Goal: Information Seeking & Learning: Learn about a topic

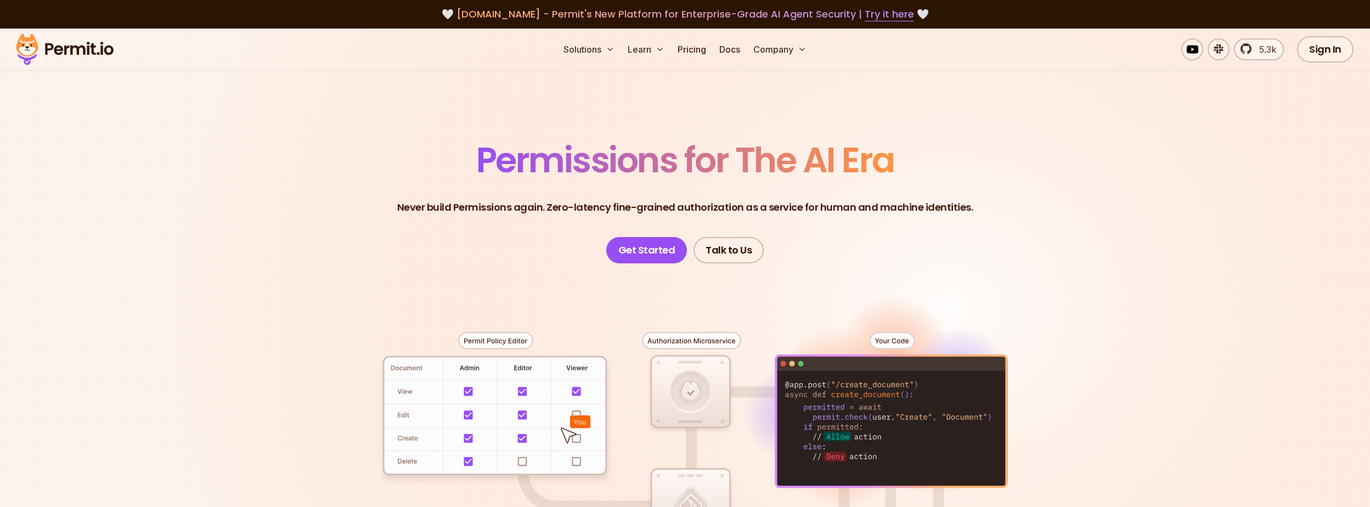
click at [249, 212] on section "Permissions for The AI Era Never build Permissions again. Zero-latency fine-gra…" at bounding box center [685, 391] width 1370 height 724
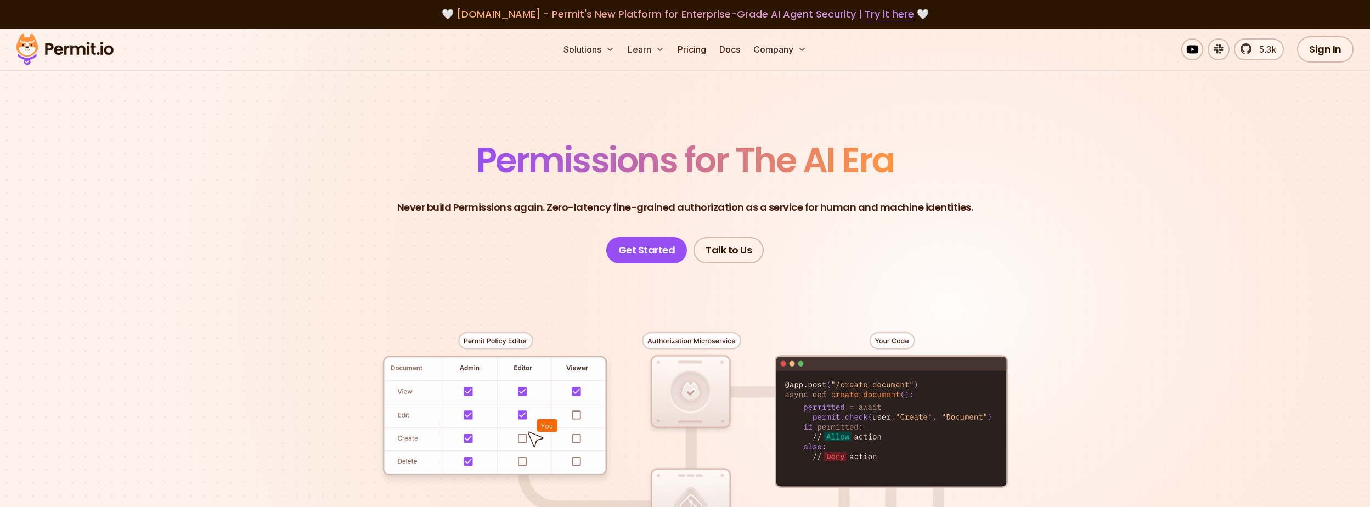
click at [347, 145] on header "Permissions for The AI Era Never build Permissions again. Zero-latency fine-gra…" at bounding box center [685, 203] width 768 height 121
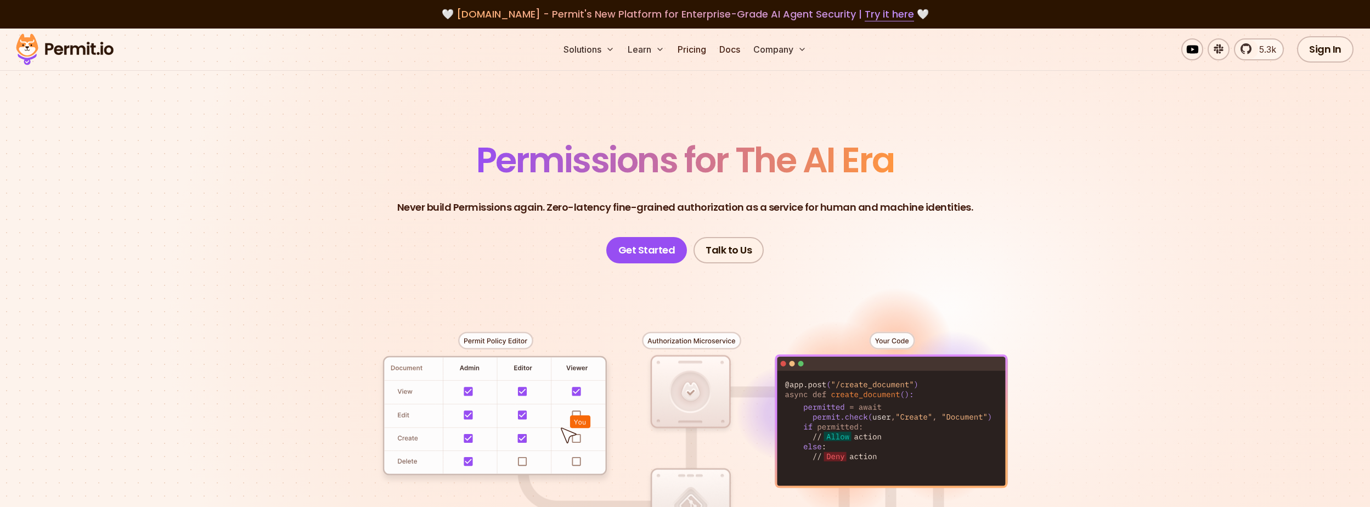
click at [272, 257] on section "Permissions for The AI Era Never build Permissions again. Zero-latency fine-gra…" at bounding box center [685, 391] width 1370 height 724
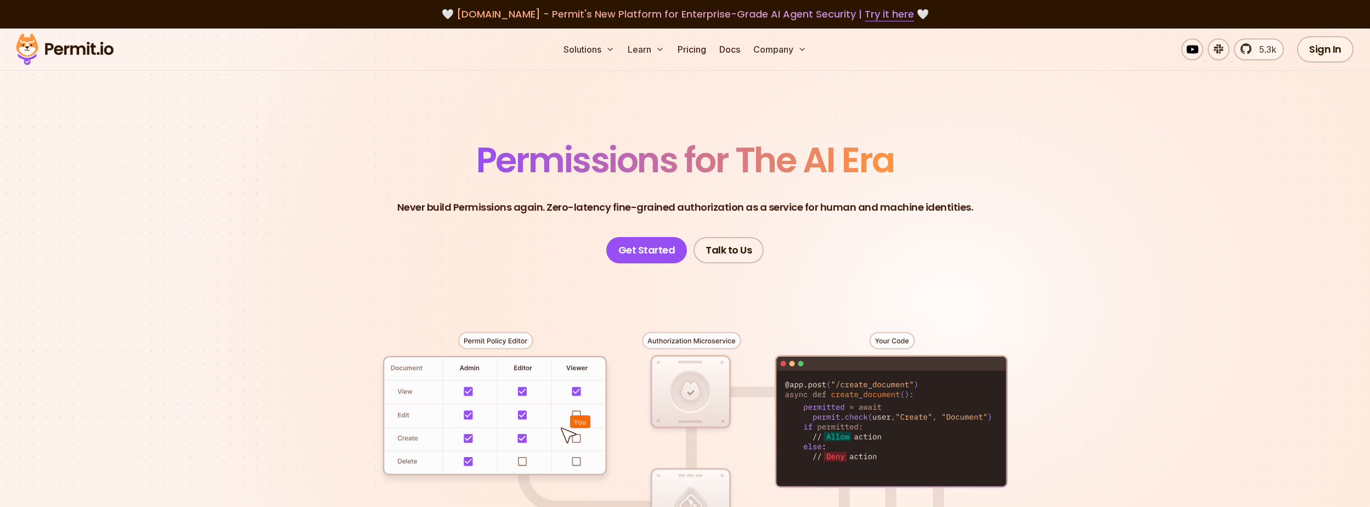
drag, startPoint x: 1061, startPoint y: 161, endPoint x: 1062, endPoint y: 212, distance: 51.0
click at [1061, 161] on header "Permissions for The AI Era Never build Permissions again. Zero-latency fine-gra…" at bounding box center [685, 203] width 768 height 121
click at [1062, 216] on header "Permissions for The AI Era Never build Permissions again. Zero-latency fine-gra…" at bounding box center [685, 203] width 768 height 121
click at [449, 98] on section "Permissions for The AI Era Never build Permissions again. Zero-latency fine-gra…" at bounding box center [685, 391] width 1370 height 724
click at [437, 114] on section "Permissions for The AI Era Never build Permissions again. Zero-latency fine-gra…" at bounding box center [685, 391] width 1370 height 724
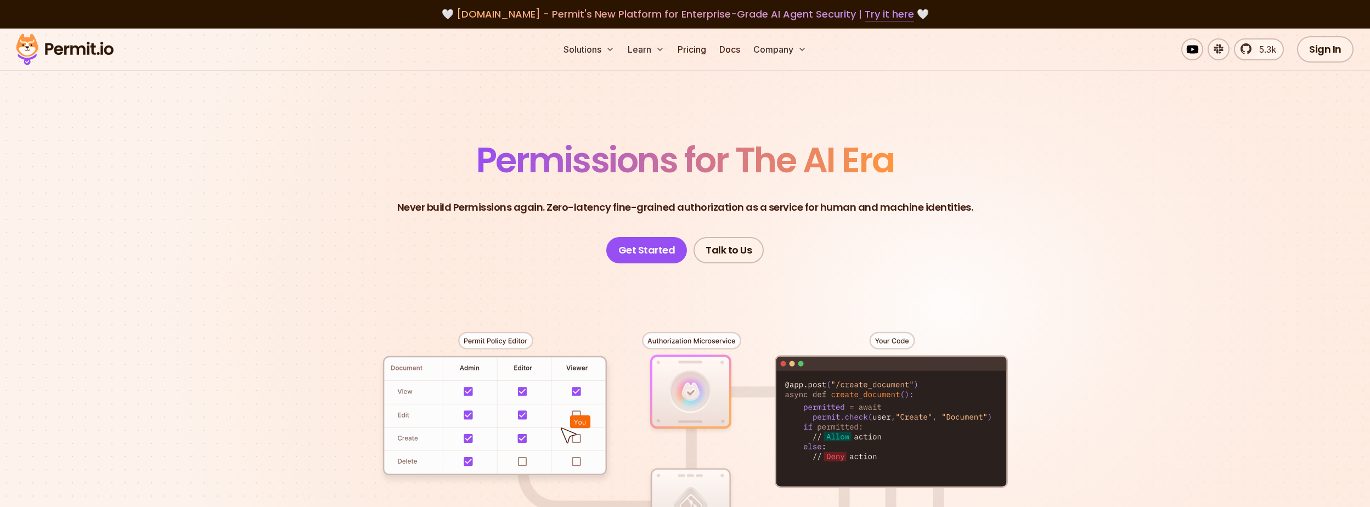
click at [437, 114] on section "Permissions for The AI Era Never build Permissions again. Zero-latency fine-gra…" at bounding box center [685, 391] width 1370 height 724
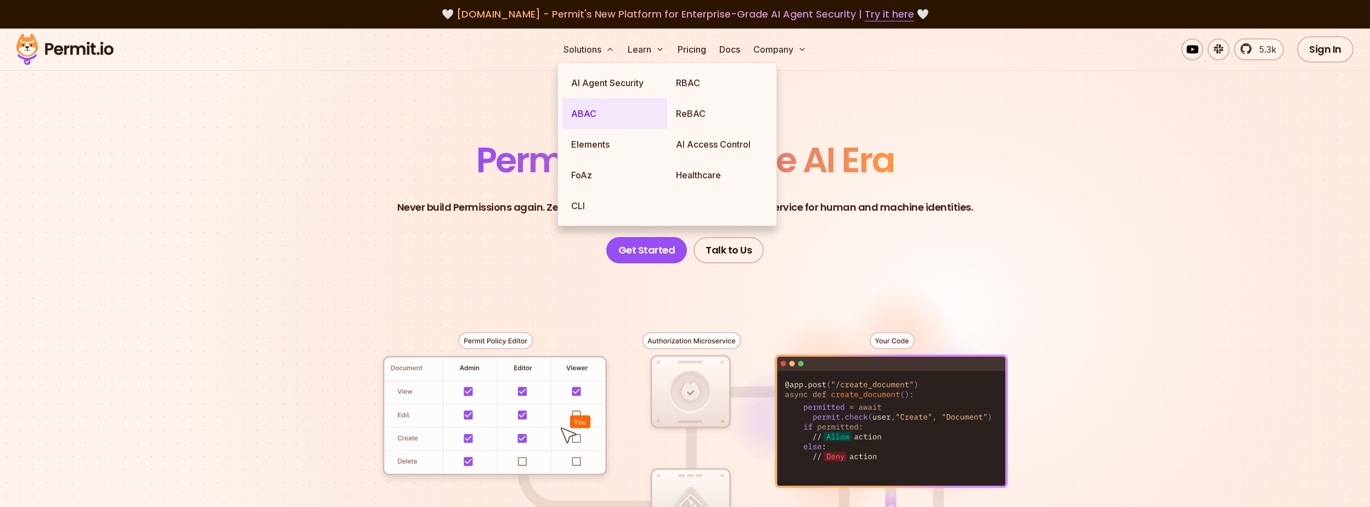
click at [592, 111] on link "ABAC" at bounding box center [614, 113] width 105 height 31
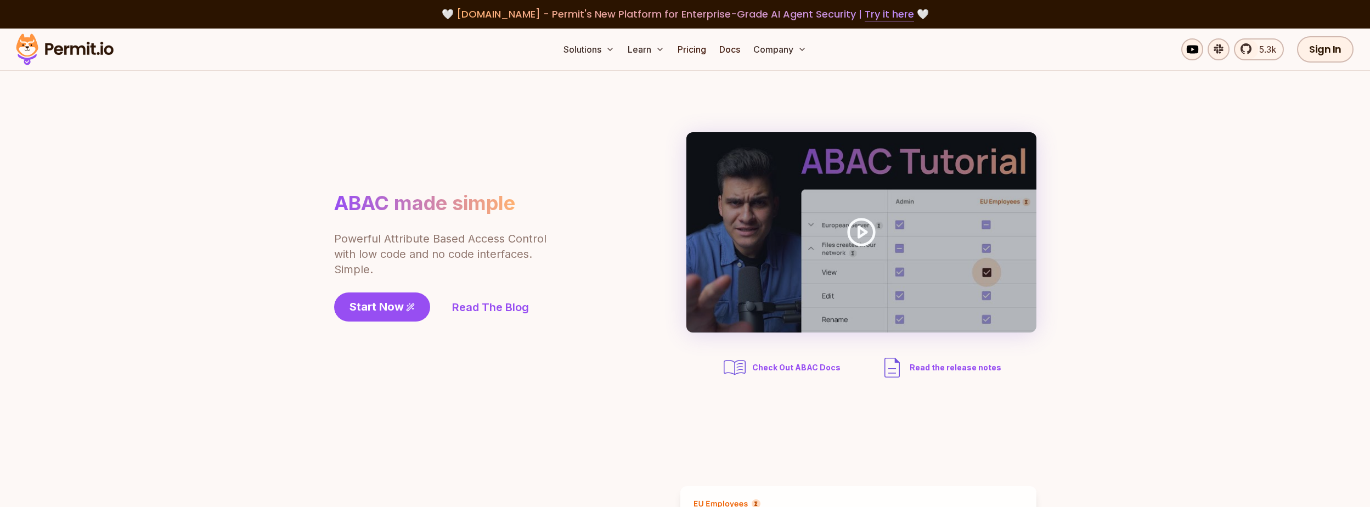
click at [364, 111] on section "ABAC made simple Powerful Attribute Based Access Control with low code and no c…" at bounding box center [685, 256] width 1370 height 371
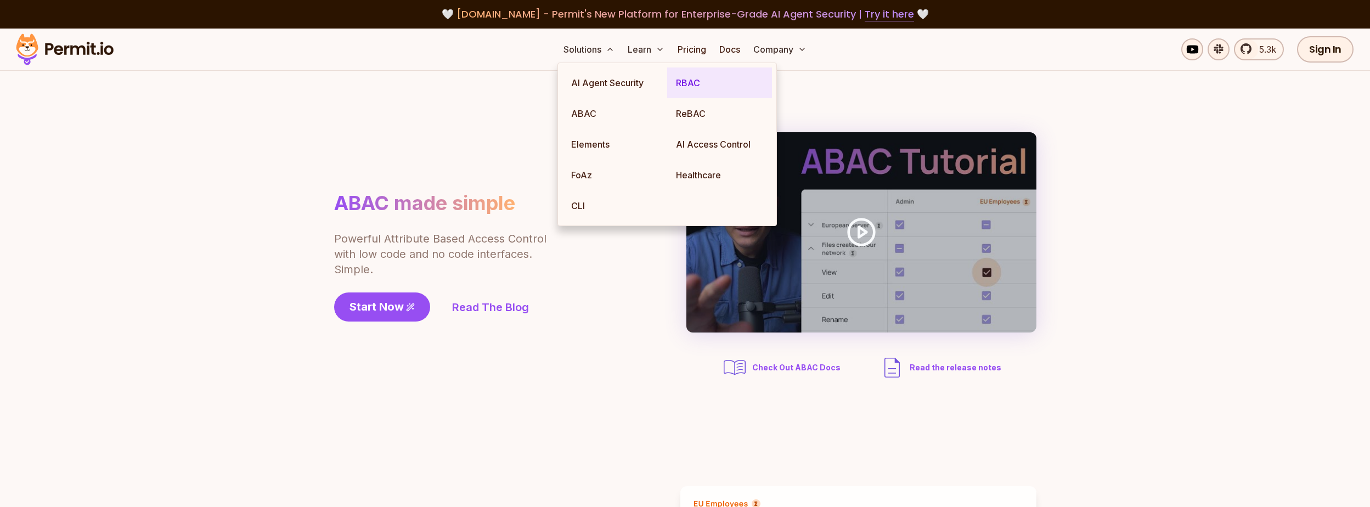
click at [716, 80] on link "RBAC" at bounding box center [719, 82] width 105 height 31
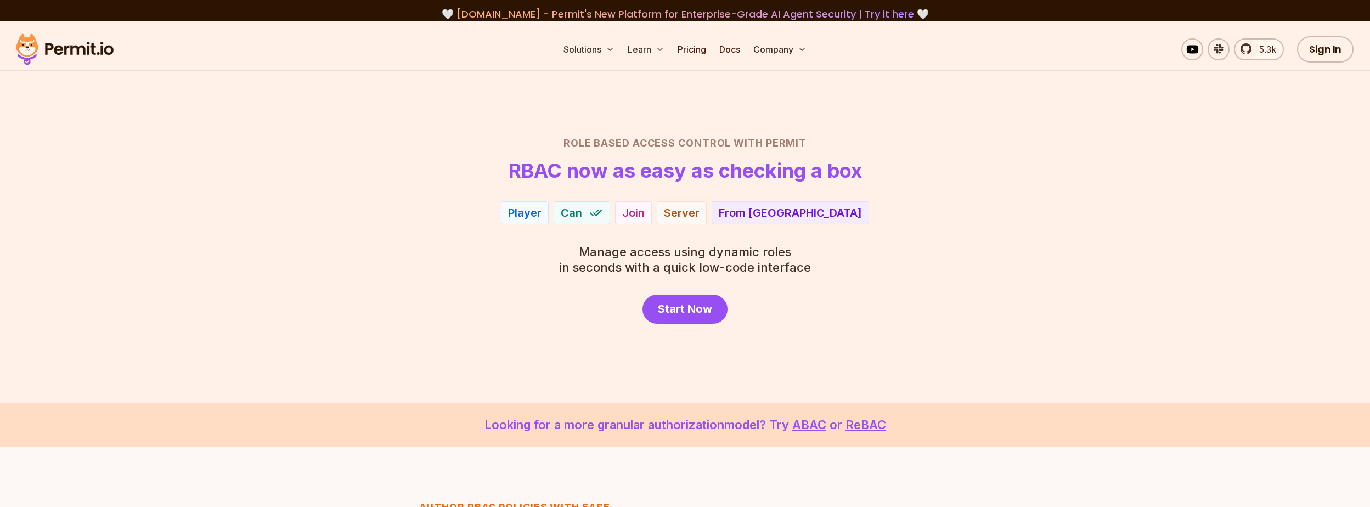
click at [252, 132] on section "Role Based Access Control with Permit RBAC now as easy as checking a box Player…" at bounding box center [685, 211] width 1370 height 381
click at [520, 83] on section "Role Based Access Control with Permit RBAC now as easy as checking a box Player…" at bounding box center [685, 211] width 1370 height 381
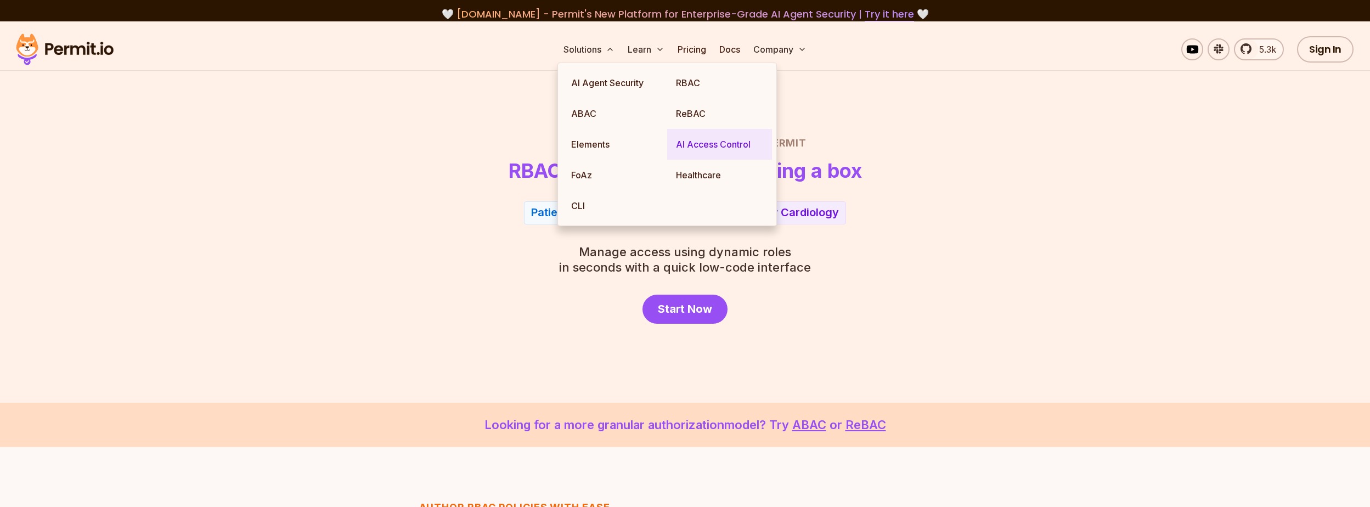
click at [697, 151] on link "AI Access Control" at bounding box center [719, 144] width 105 height 31
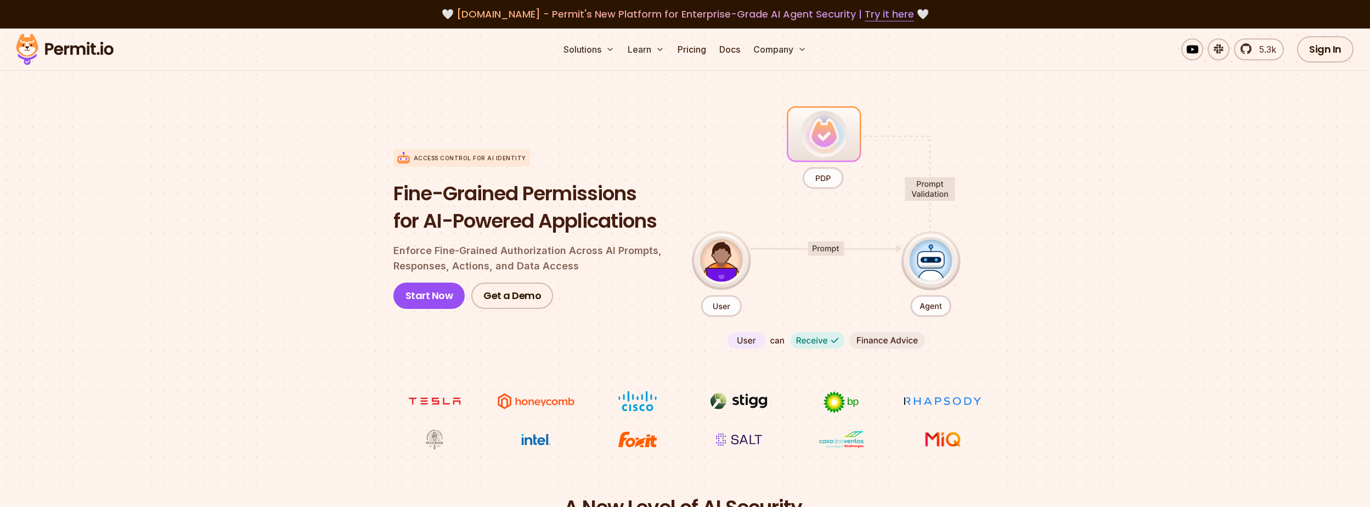
click at [231, 200] on section "Access control for AI Identity Fine-Grained Permissions for AI-Powered Applicat…" at bounding box center [685, 276] width 1370 height 435
click at [231, 229] on section "Access control for AI Identity Fine-Grained Permissions for AI-Powered Applicat…" at bounding box center [685, 276] width 1370 height 435
click at [275, 217] on section "Access control for AI Identity Fine-Grained Permissions for AI-Powered Applicat…" at bounding box center [685, 276] width 1370 height 435
click at [1258, 50] on span "5.3k" at bounding box center [1265, 49] width 24 height 13
